Goal: Task Accomplishment & Management: Use online tool/utility

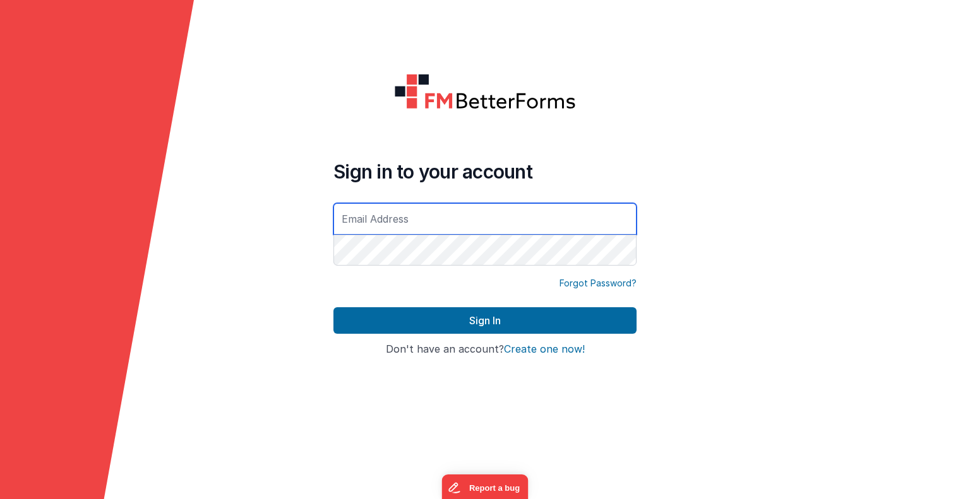
type input "[EMAIL_ADDRESS][DOMAIN_NAME]"
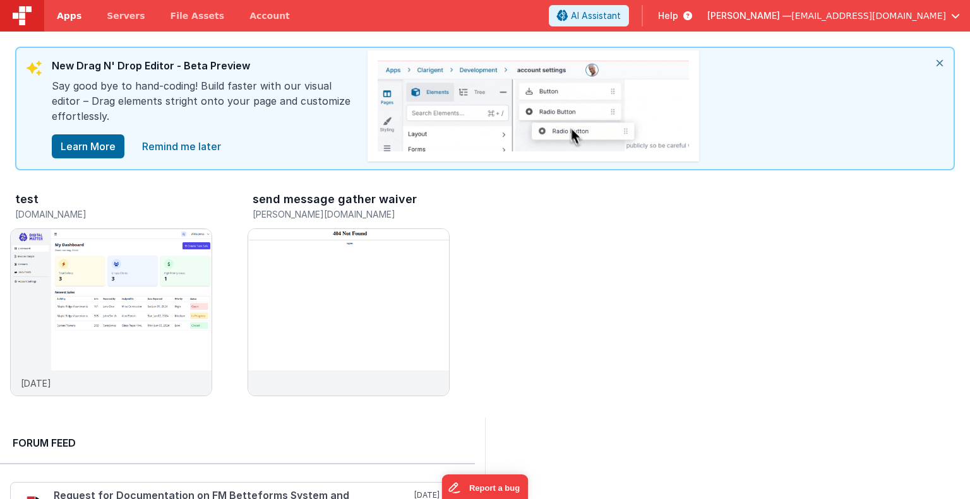
click at [62, 11] on span "Apps" at bounding box center [69, 15] width 25 height 13
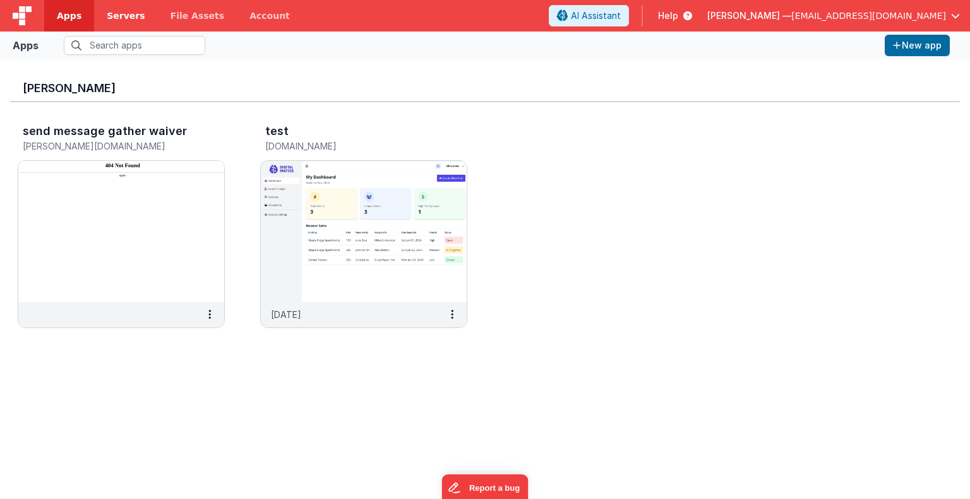
click at [107, 13] on span "Servers" at bounding box center [126, 15] width 38 height 13
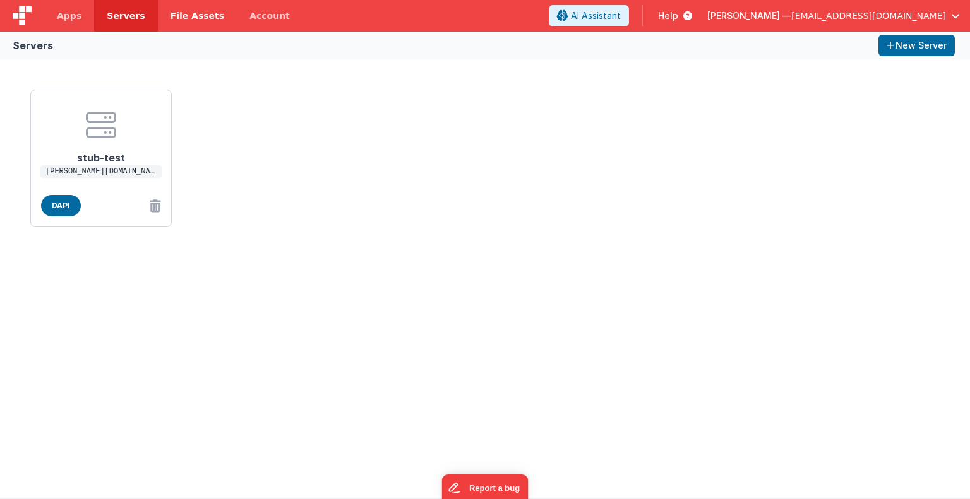
click at [172, 14] on span "File Assets" at bounding box center [197, 15] width 54 height 13
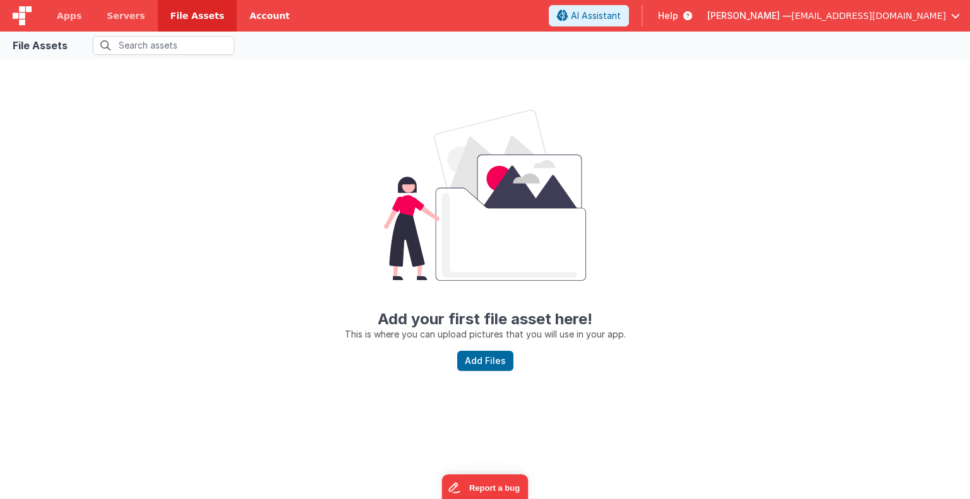
click at [237, 11] on link "Account" at bounding box center [270, 16] width 66 height 32
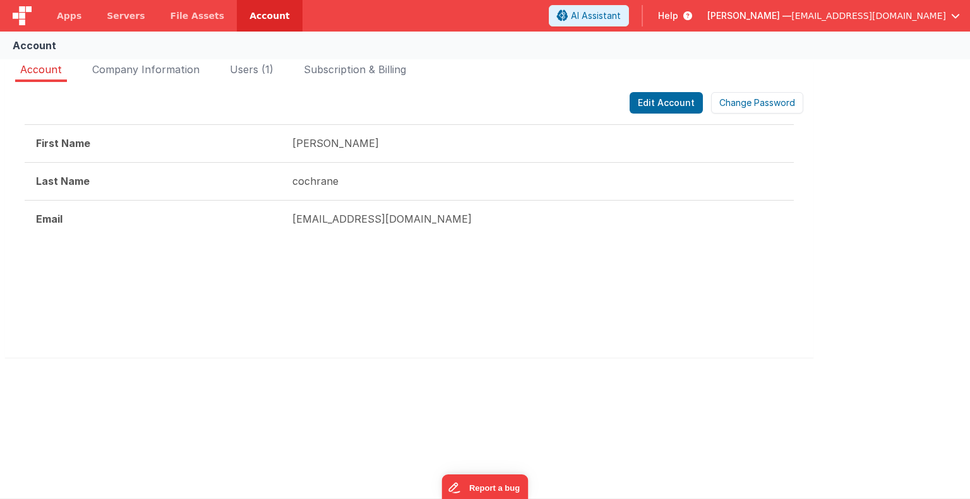
click at [27, 13] on img at bounding box center [22, 15] width 19 height 19
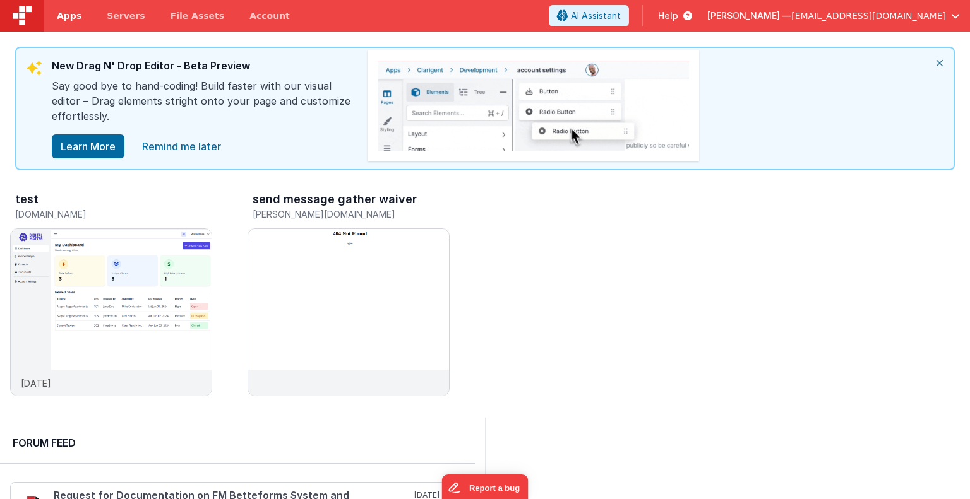
click at [69, 20] on span "Apps" at bounding box center [69, 15] width 25 height 13
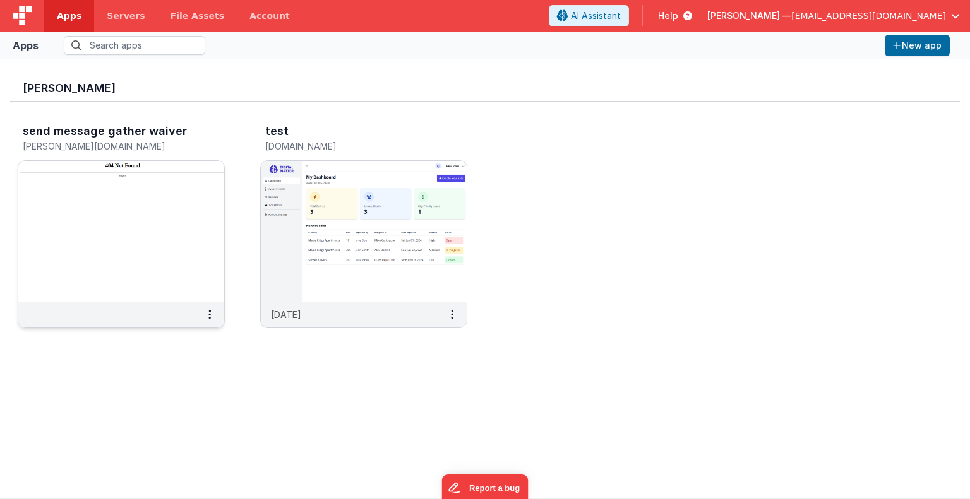
click at [179, 232] on img at bounding box center [121, 231] width 206 height 141
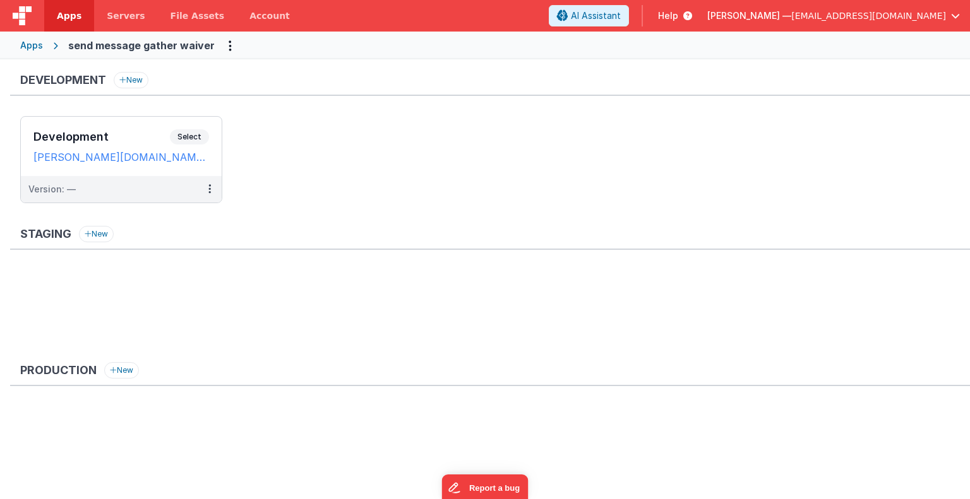
click at [28, 12] on img at bounding box center [22, 15] width 19 height 19
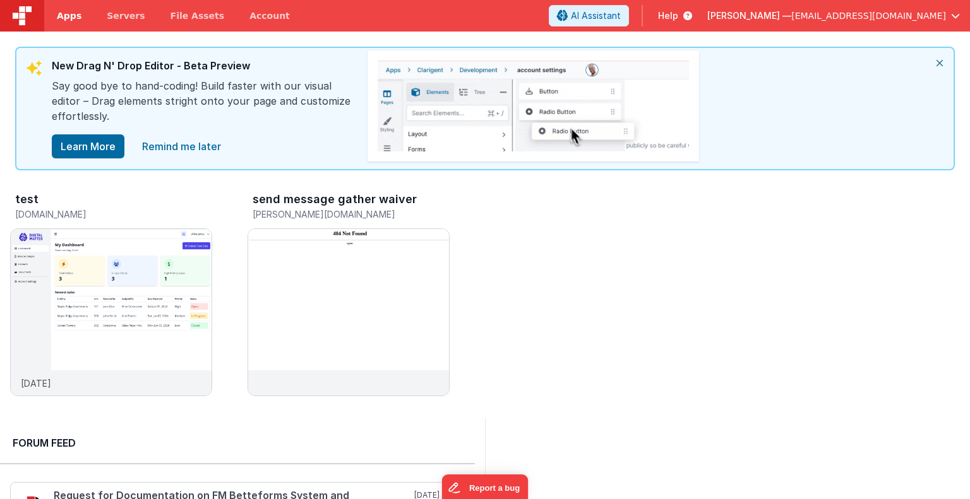
click at [74, 12] on span "Apps" at bounding box center [69, 15] width 25 height 13
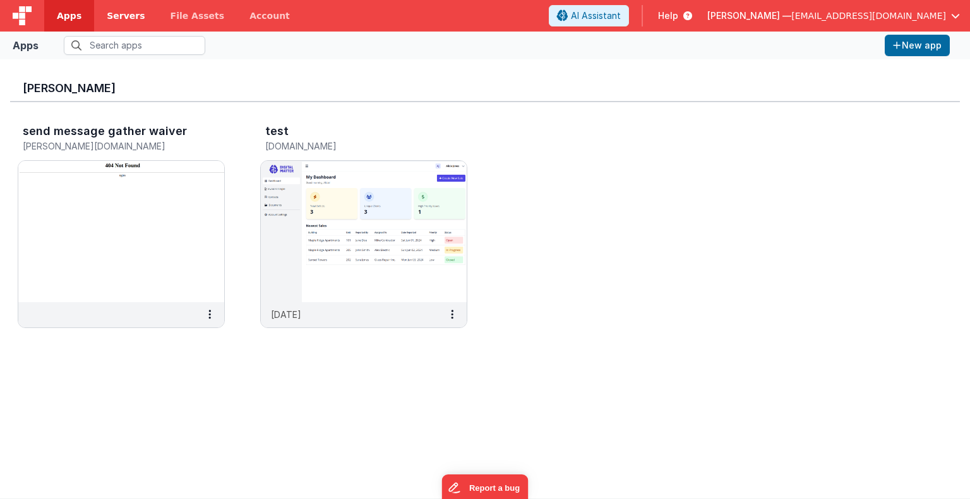
click at [121, 18] on span "Servers" at bounding box center [126, 15] width 38 height 13
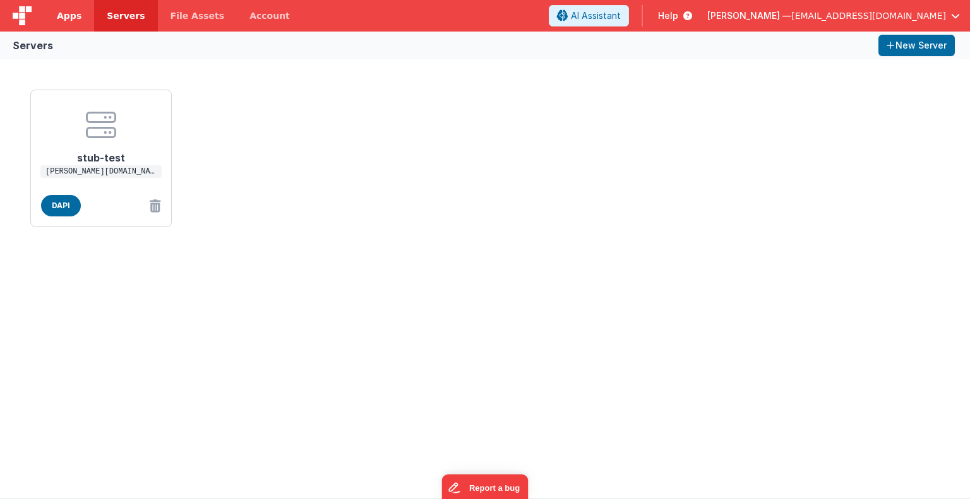
click at [68, 19] on span "Apps" at bounding box center [69, 15] width 25 height 13
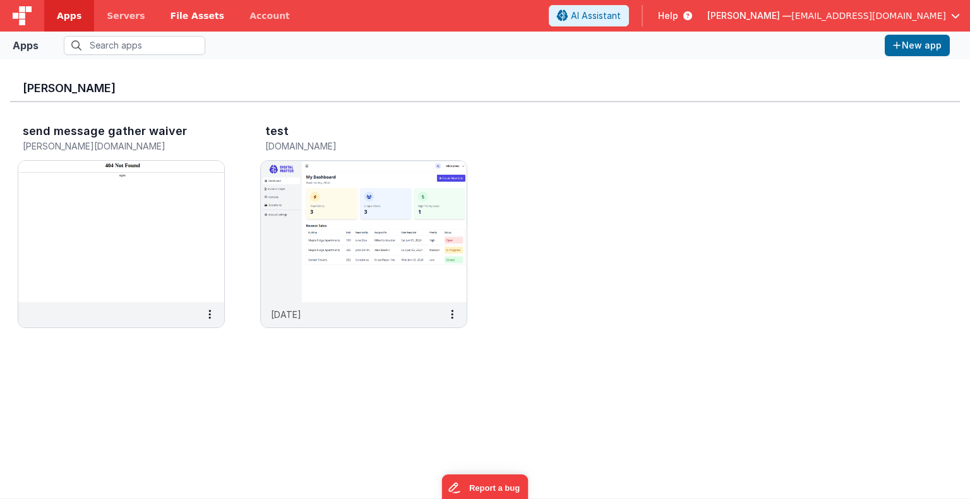
click at [187, 16] on span "File Assets" at bounding box center [197, 15] width 54 height 13
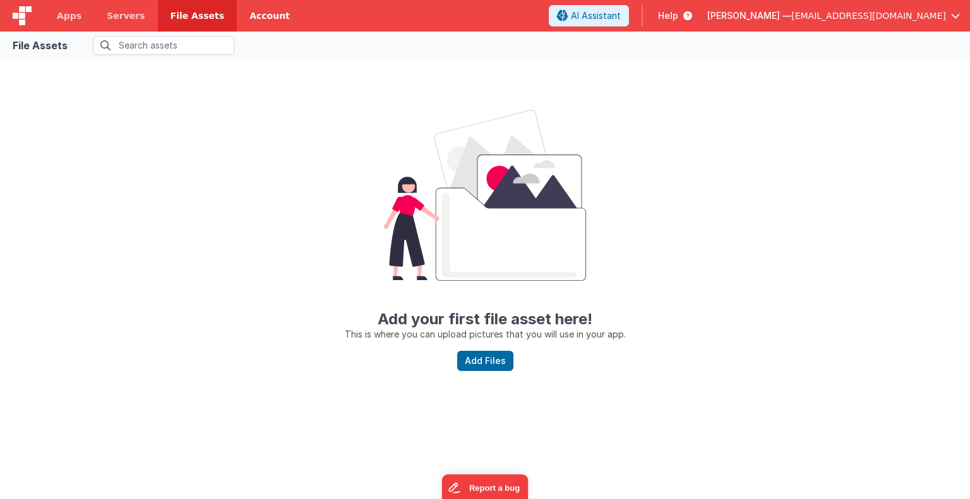
click at [247, 15] on link "Account" at bounding box center [270, 16] width 66 height 32
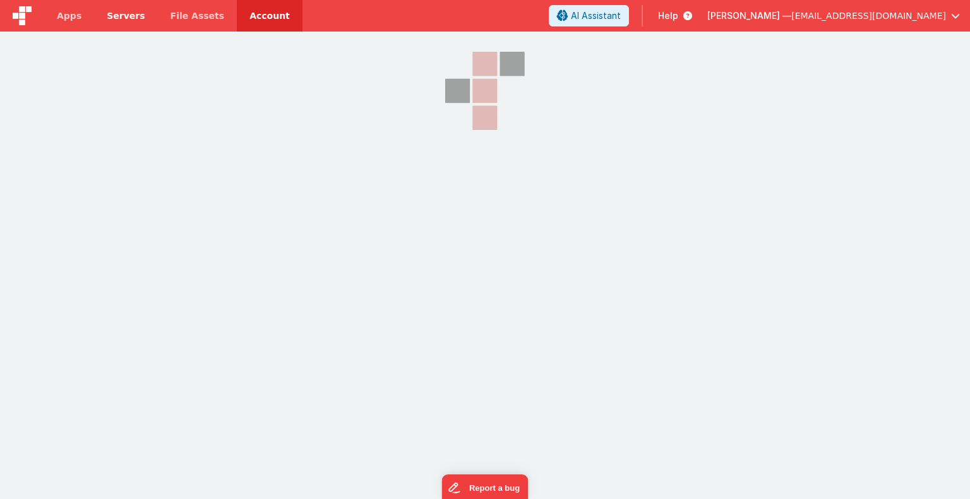
click at [121, 13] on span "Servers" at bounding box center [126, 15] width 38 height 13
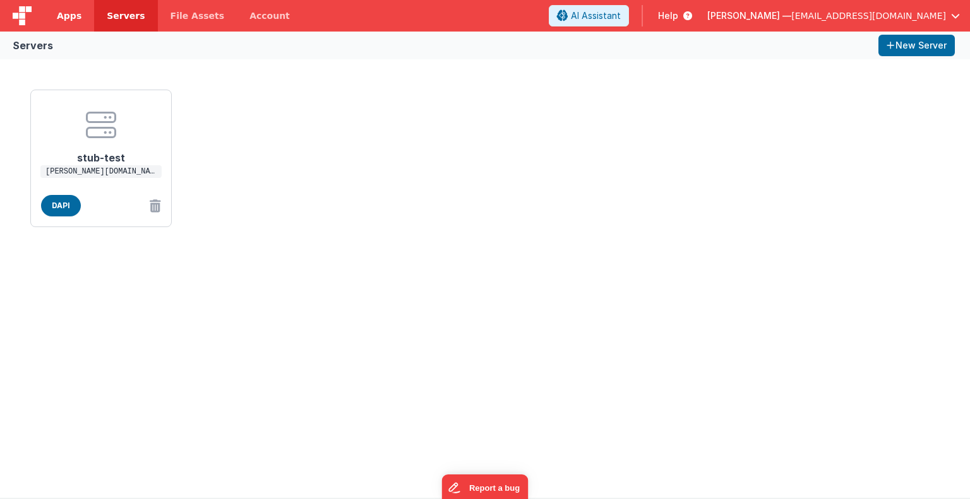
click at [69, 20] on span "Apps" at bounding box center [69, 15] width 25 height 13
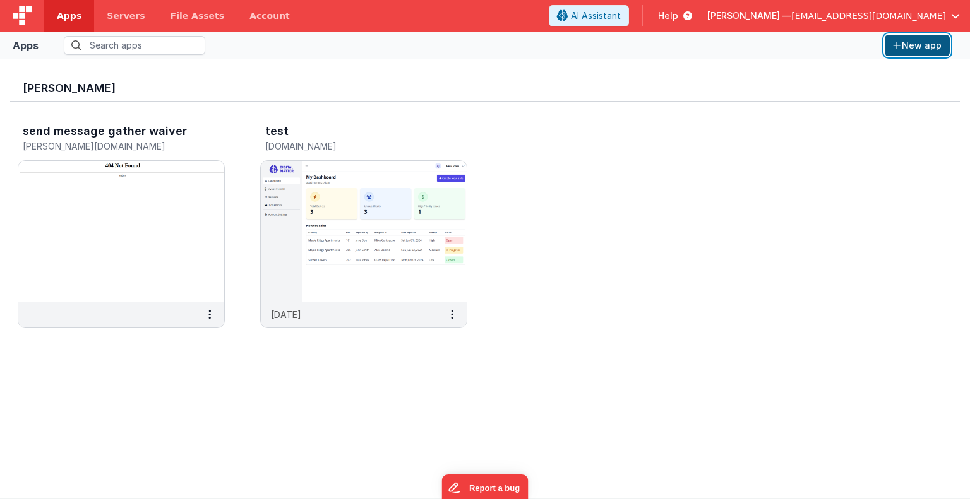
click at [907, 41] on button "New app" at bounding box center [916, 45] width 65 height 21
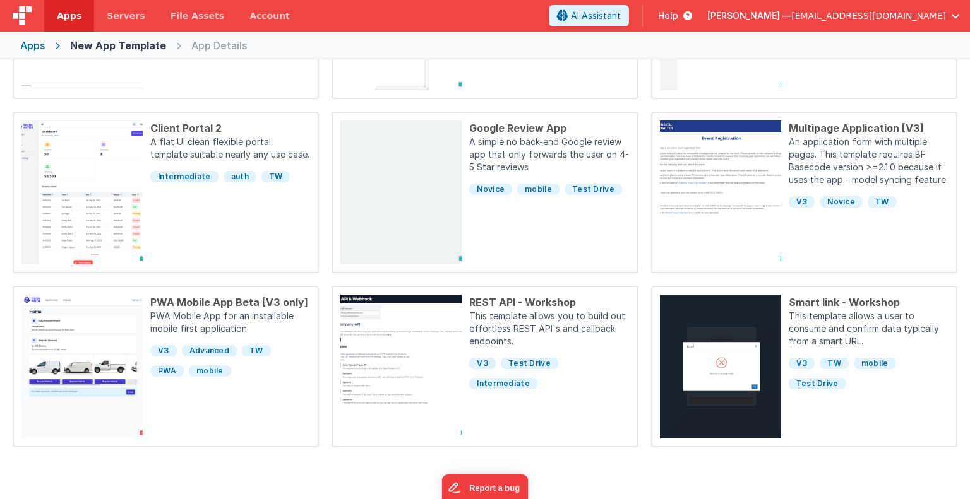
scroll to position [324, 0]
